Goal: Task Accomplishment & Management: Manage account settings

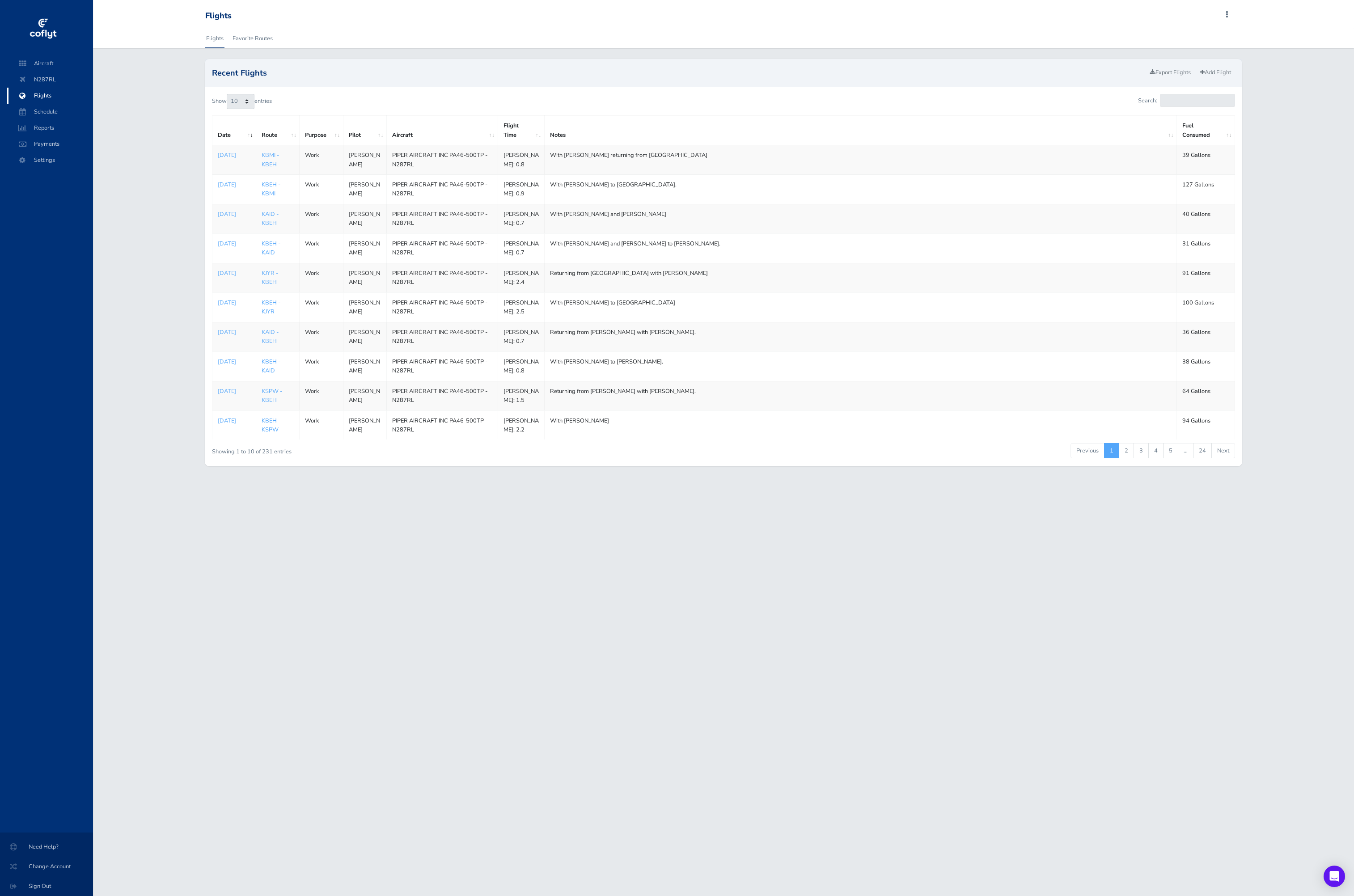
click at [621, 233] on td "With Brent and PatricK" at bounding box center [861, 218] width 632 height 30
click at [638, 233] on td "With Brent and PatricK" at bounding box center [861, 218] width 632 height 30
click at [342, 233] on td "Work" at bounding box center [321, 218] width 43 height 30
click at [228, 218] on p "Aug 21, 2025" at bounding box center [233, 213] width 32 height 9
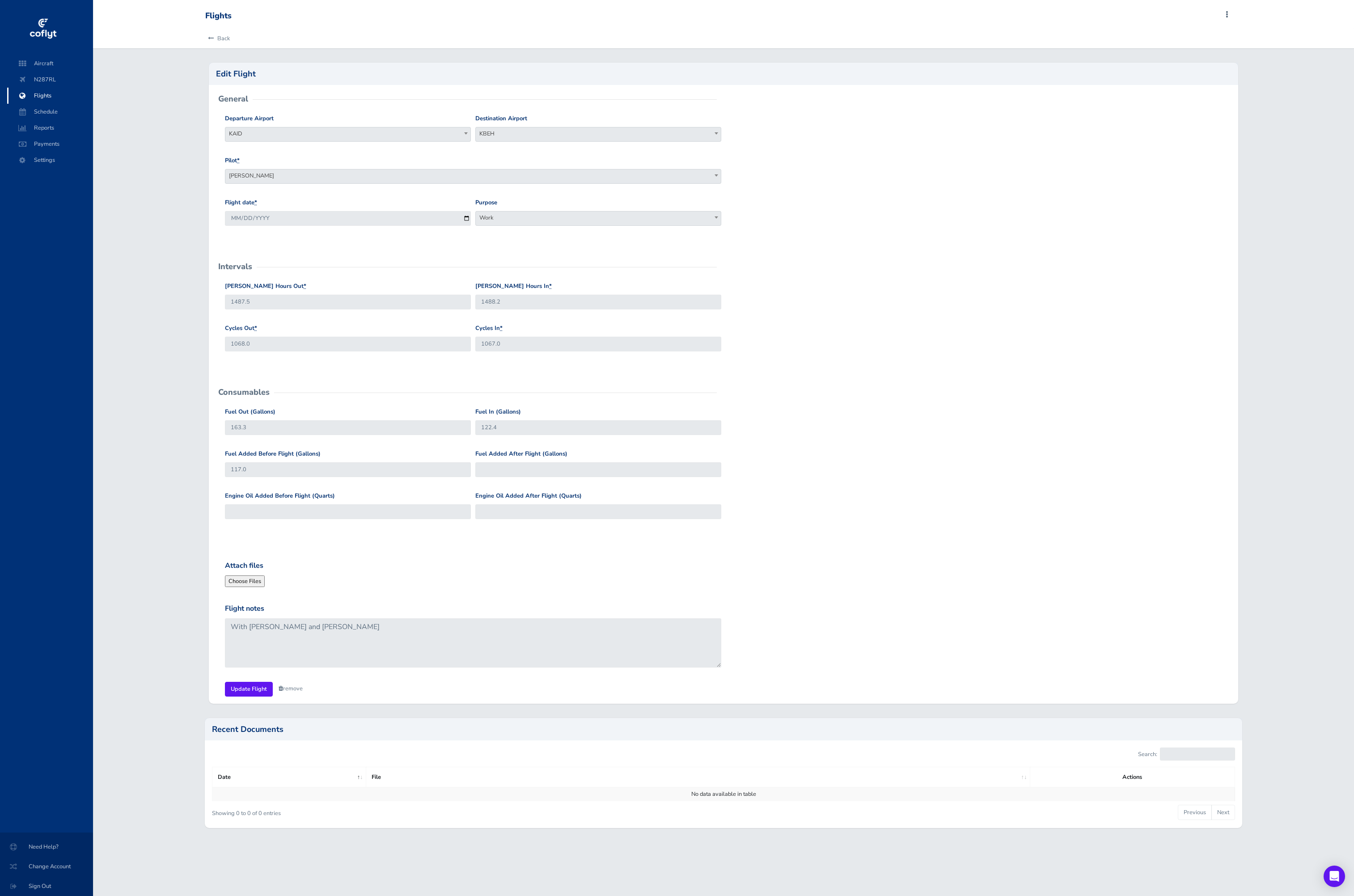
click at [231, 41] on div "Back" at bounding box center [723, 39] width 1051 height 20
click at [228, 37] on link "Back" at bounding box center [218, 39] width 25 height 20
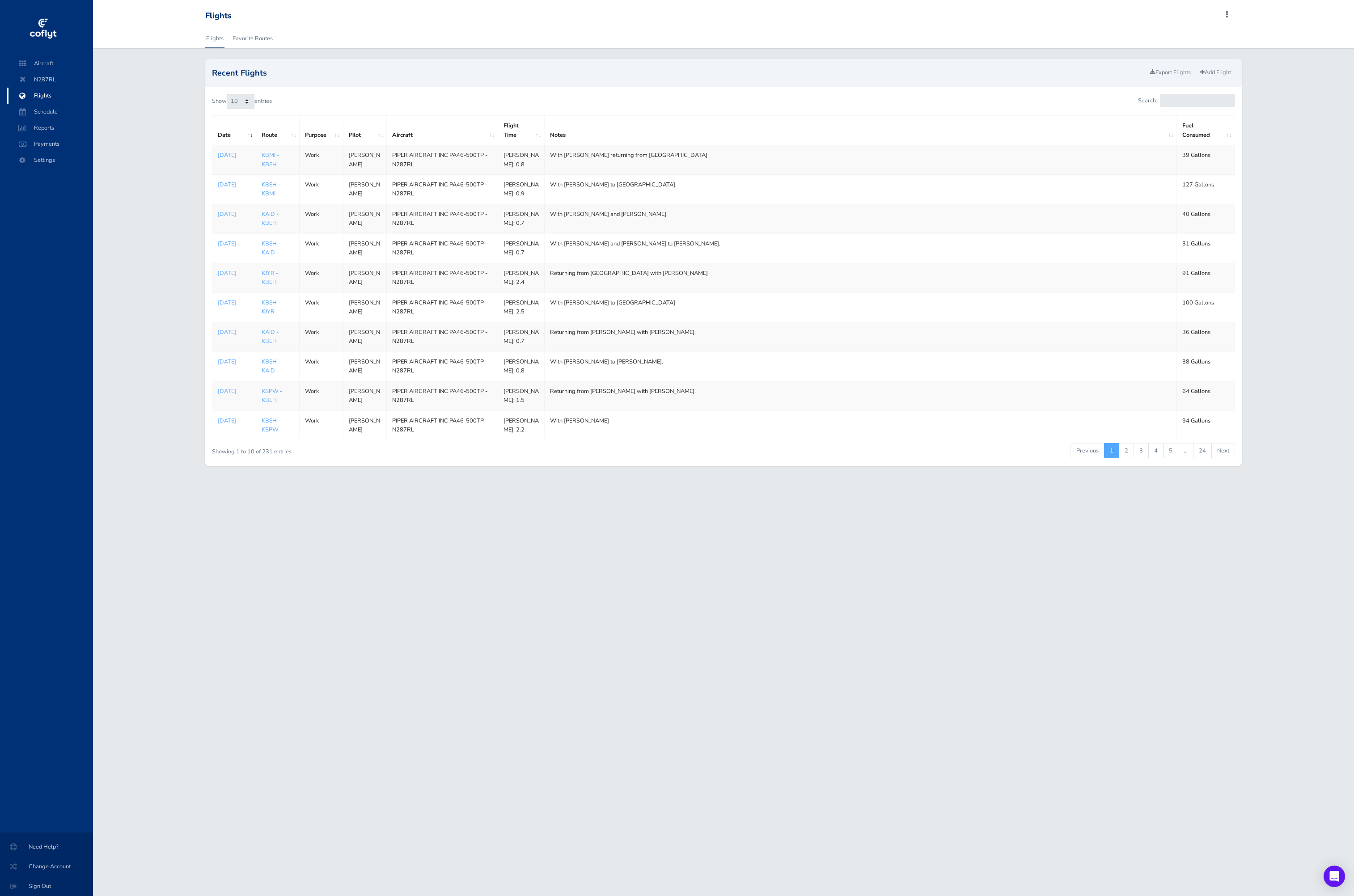
click at [230, 160] on p "Aug 25, 2025" at bounding box center [233, 155] width 32 height 9
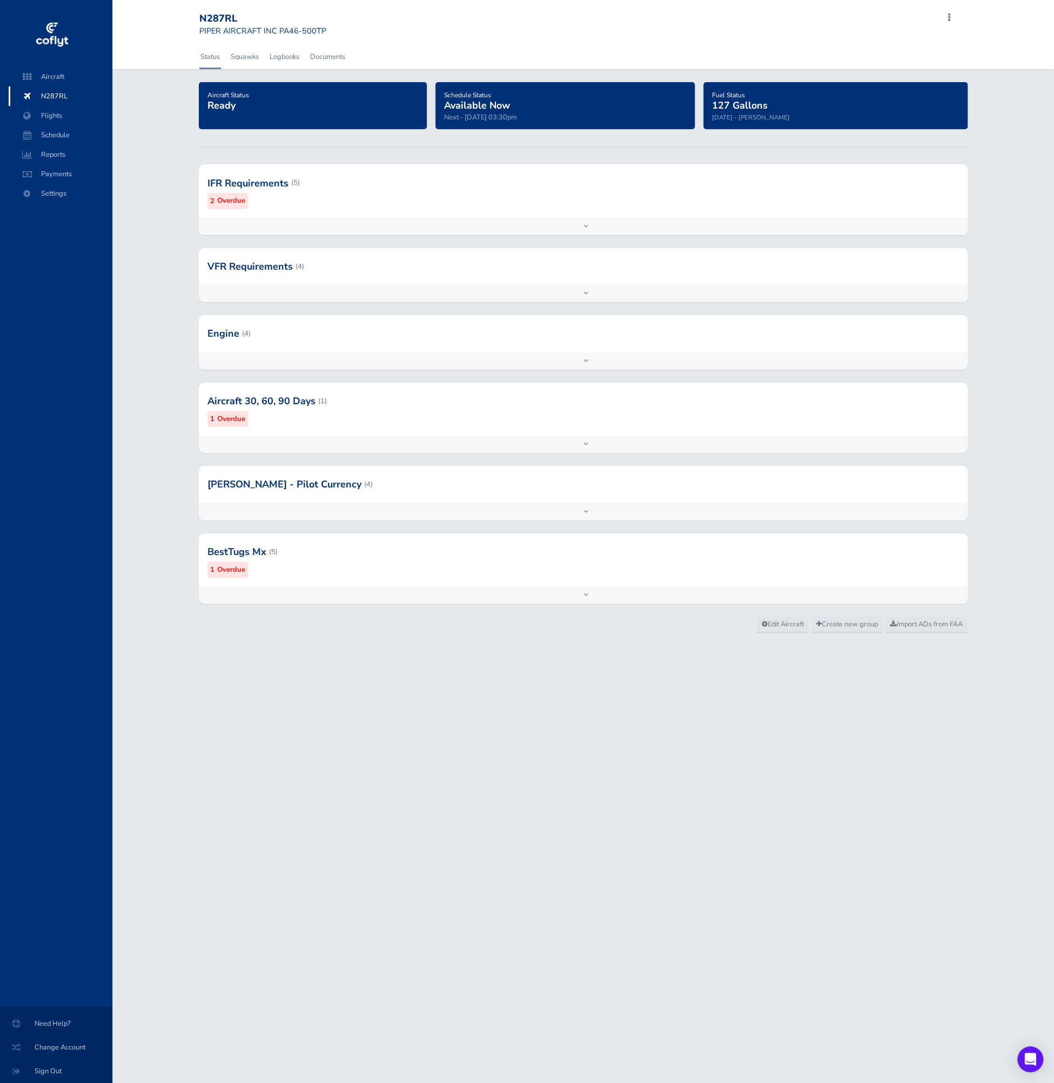
click at [333, 273] on div at bounding box center [583, 266] width 769 height 37
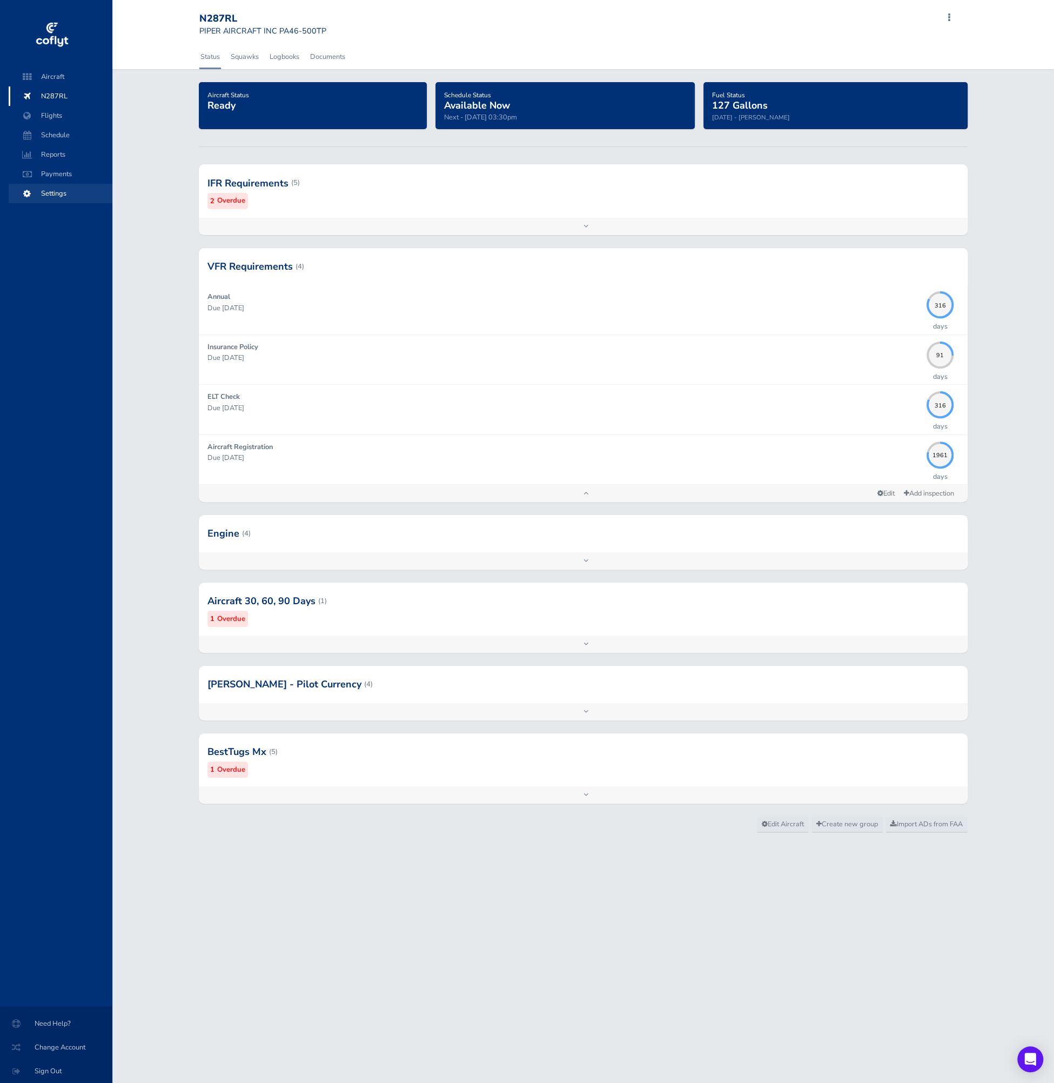
click at [62, 195] on span "Settings" at bounding box center [60, 193] width 82 height 19
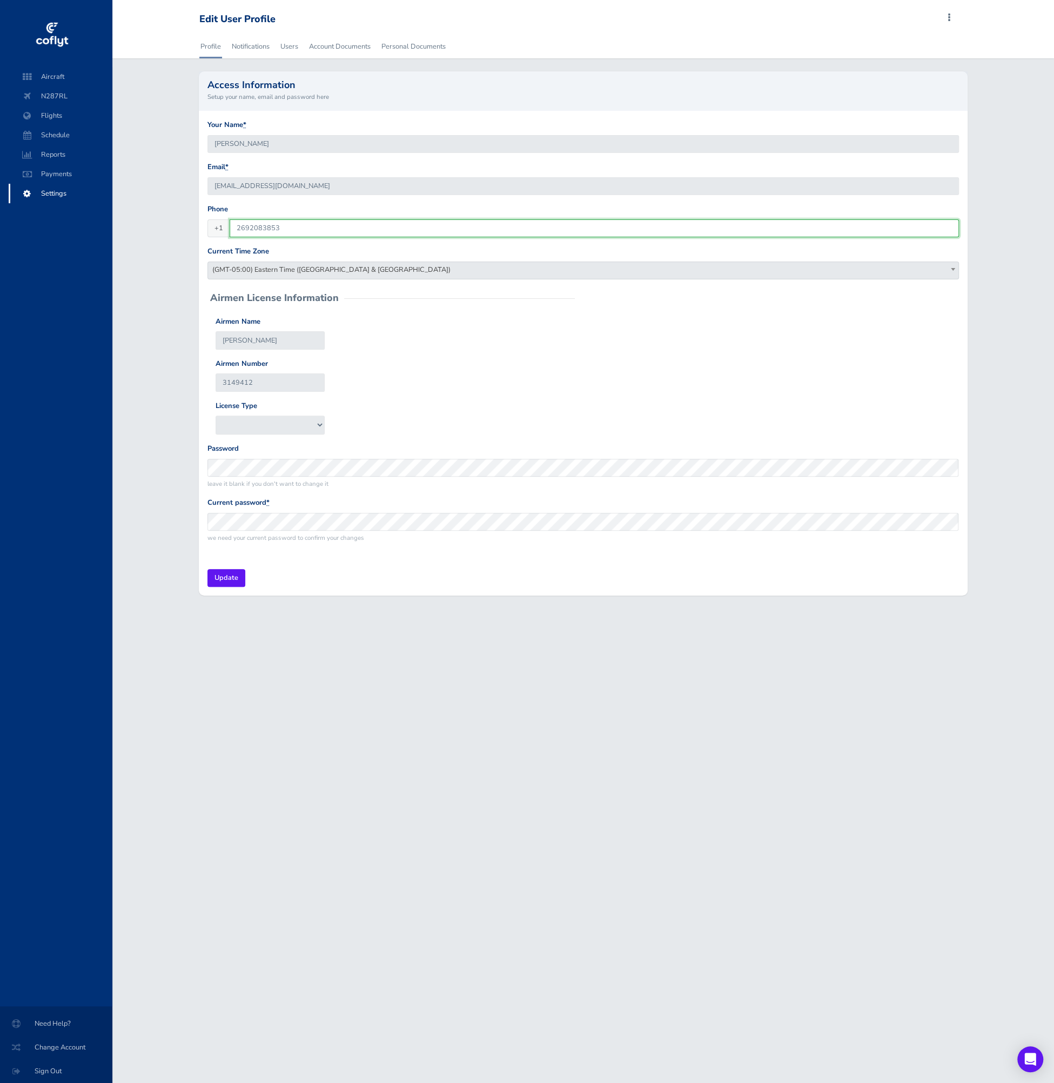
click at [238, 233] on input "2692083853" at bounding box center [595, 228] width 730 height 18
click at [950, 16] on span at bounding box center [949, 17] width 13 height 15
click at [980, 53] on div "Profile Notifications Users Account Documents Personal Documents" at bounding box center [583, 47] width 942 height 24
click at [55, 1070] on span "Sign Out" at bounding box center [56, 1070] width 86 height 19
